Goal: Complete application form

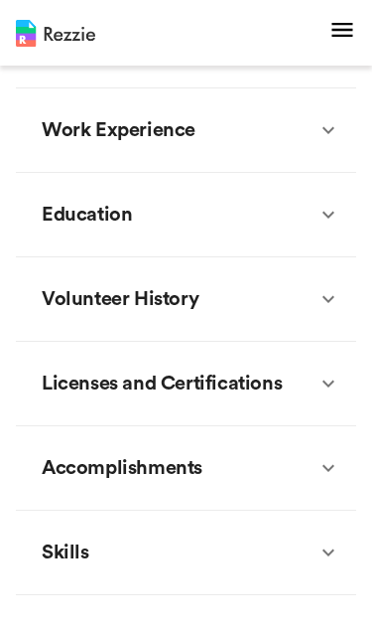
type textarea "x"
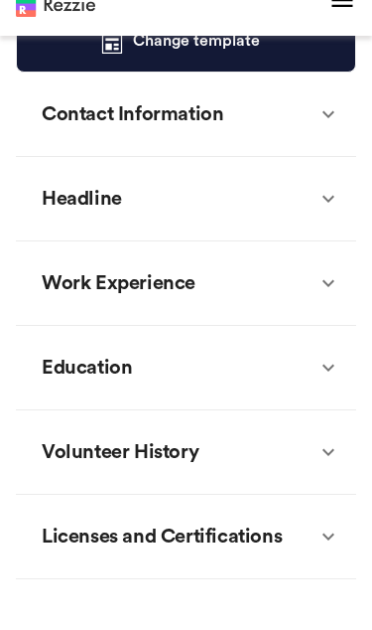
type textarea "x"
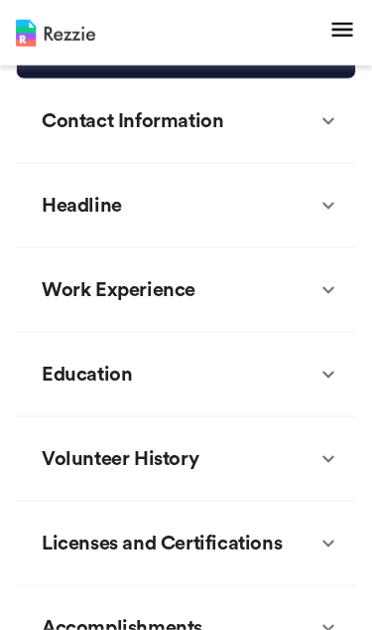
scroll to position [438, 0]
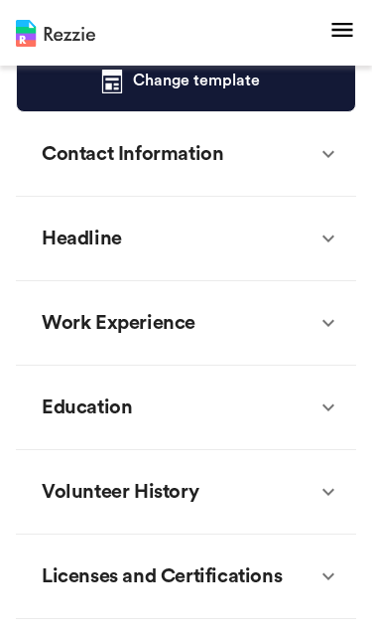
click at [83, 159] on div "Contact Information" at bounding box center [133, 154] width 202 height 60
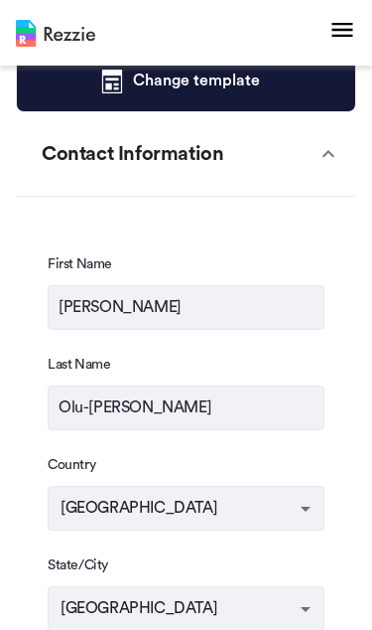
type textarea "x"
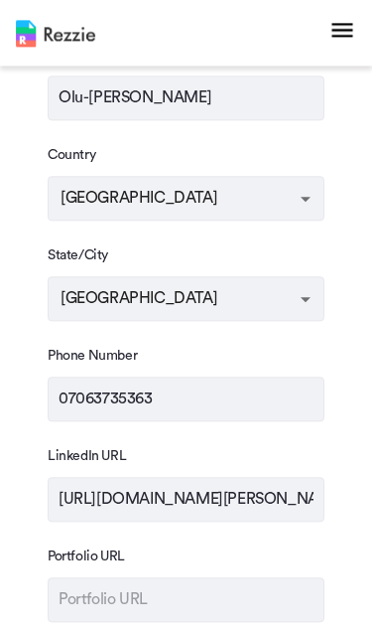
scroll to position [789, 0]
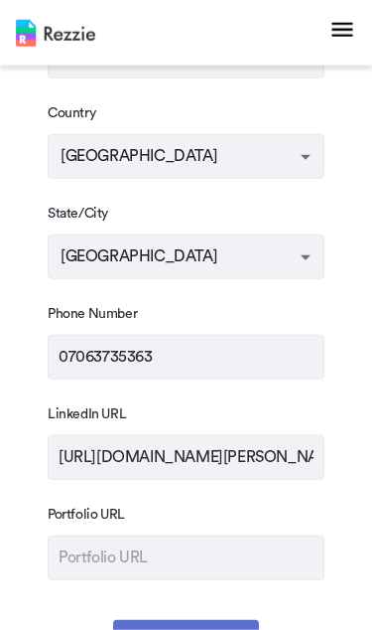
click at [99, 457] on input "[URL][DOMAIN_NAME][PERSON_NAME]" at bounding box center [186, 457] width 277 height 45
